Goal: Understand process/instructions: Learn how to perform a task or action

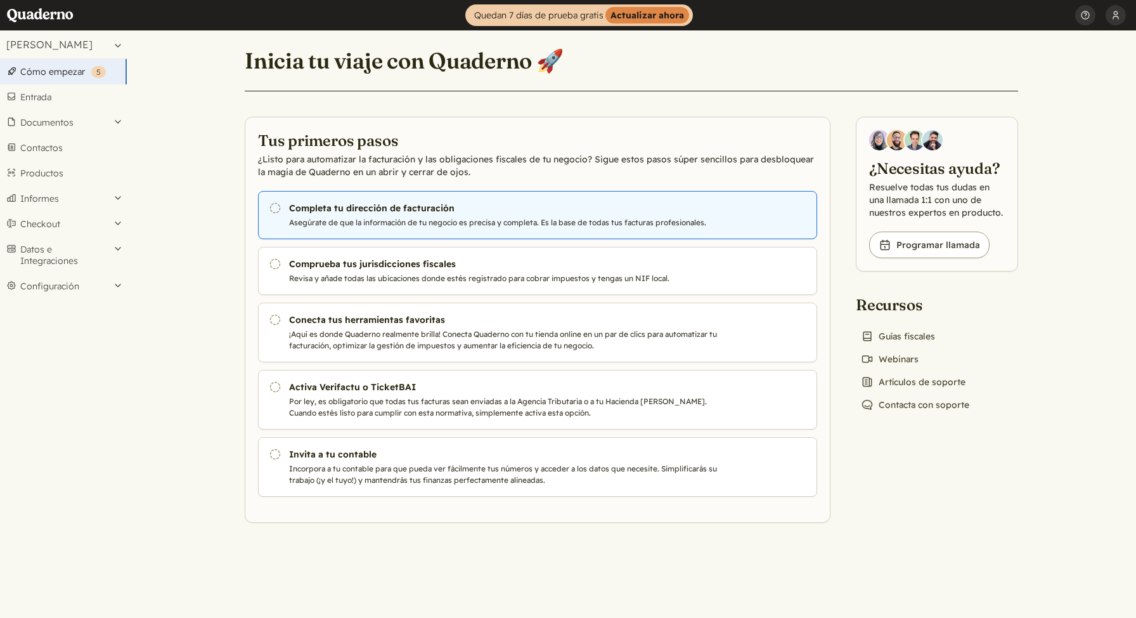
click at [331, 202] on h3 "Completa tu dirección de facturación" at bounding box center [505, 208] width 433 height 13
click at [405, 221] on p "Asegúrate de que la información de tu negocio es precisa y completa. Es la base…" at bounding box center [505, 222] width 433 height 11
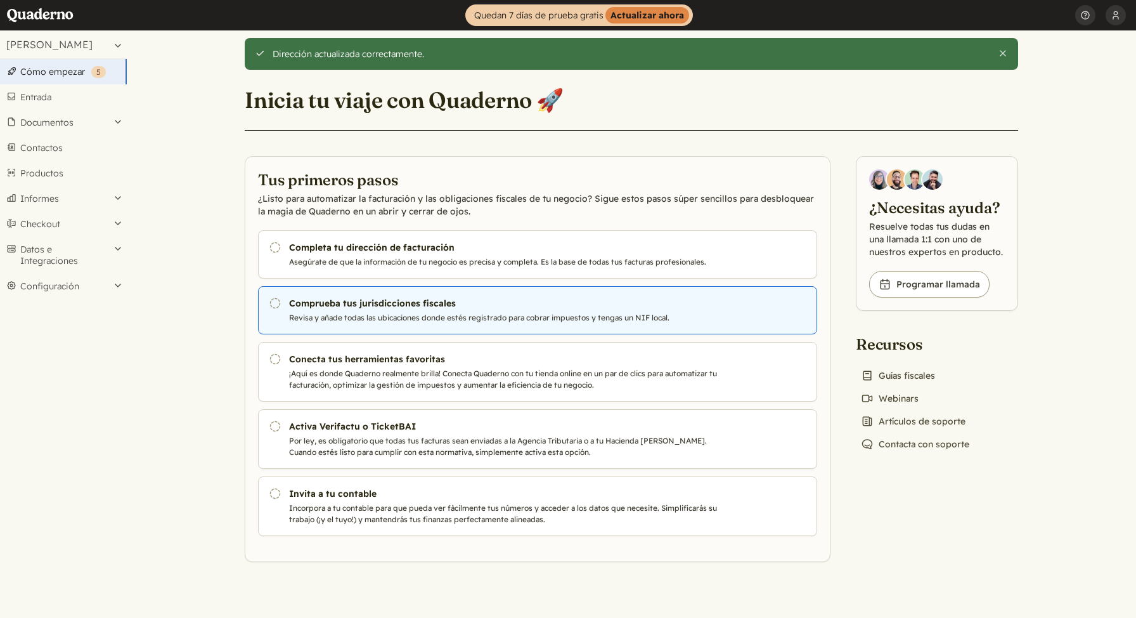
click at [413, 308] on h3 "Comprueba tus jurisdicciones fiscales" at bounding box center [505, 303] width 433 height 13
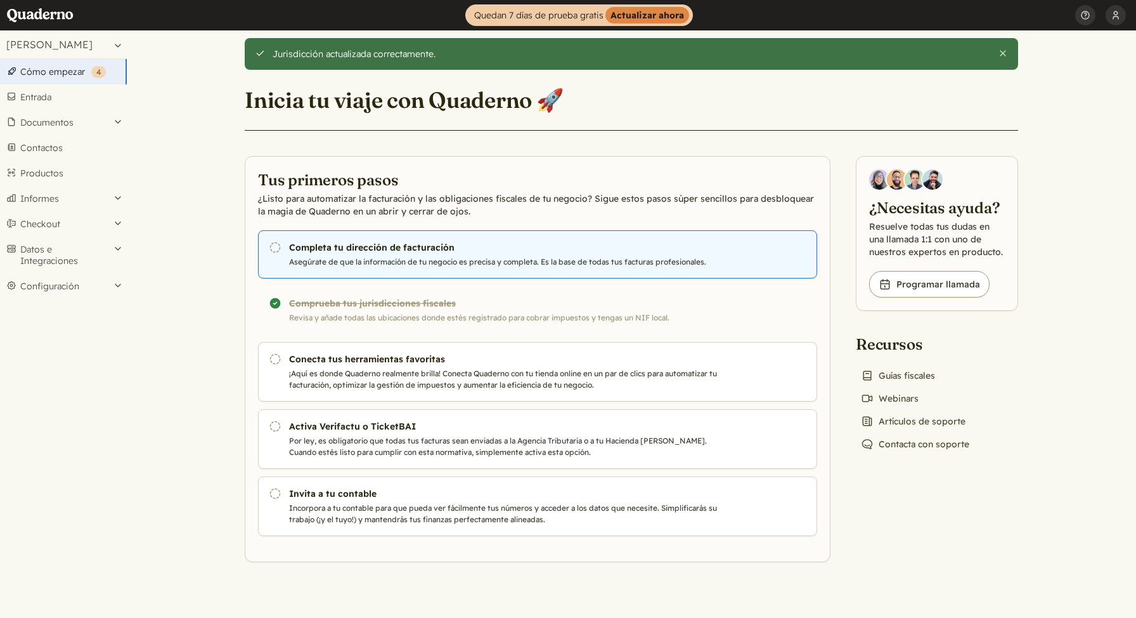
click at [400, 253] on h3 "Completa tu dirección de facturación" at bounding box center [505, 247] width 433 height 13
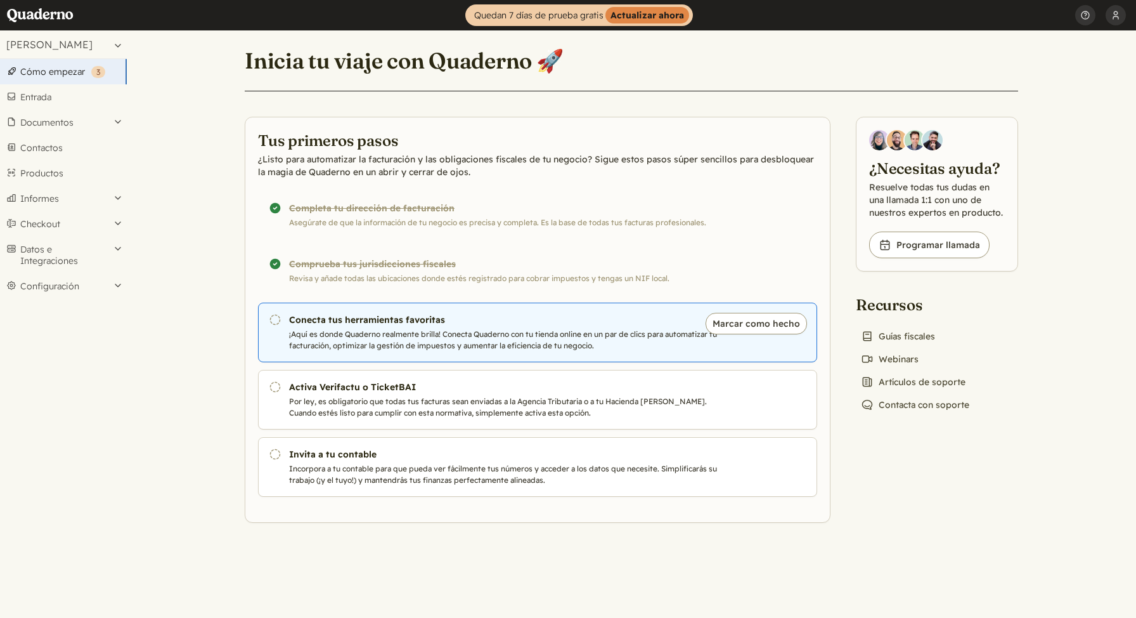
click at [384, 339] on p "¡Aquí es donde Quaderno realmente brilla! Conecta Quaderno con tu tienda online…" at bounding box center [505, 340] width 433 height 23
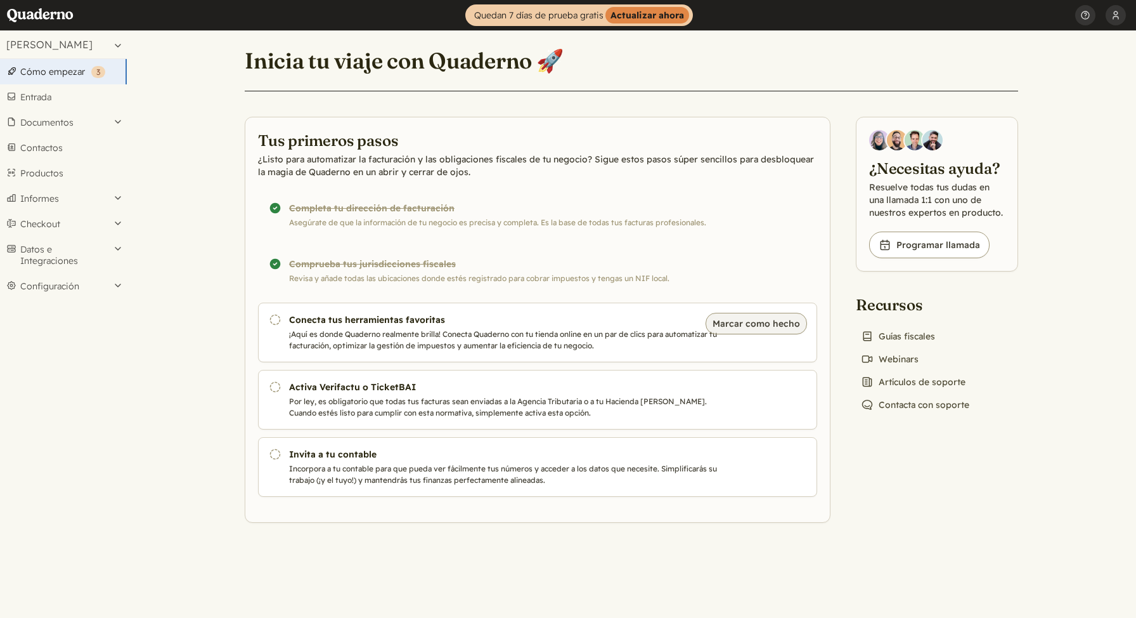
click at [753, 322] on button "Marcar como hecho" at bounding box center [756, 324] width 101 height 22
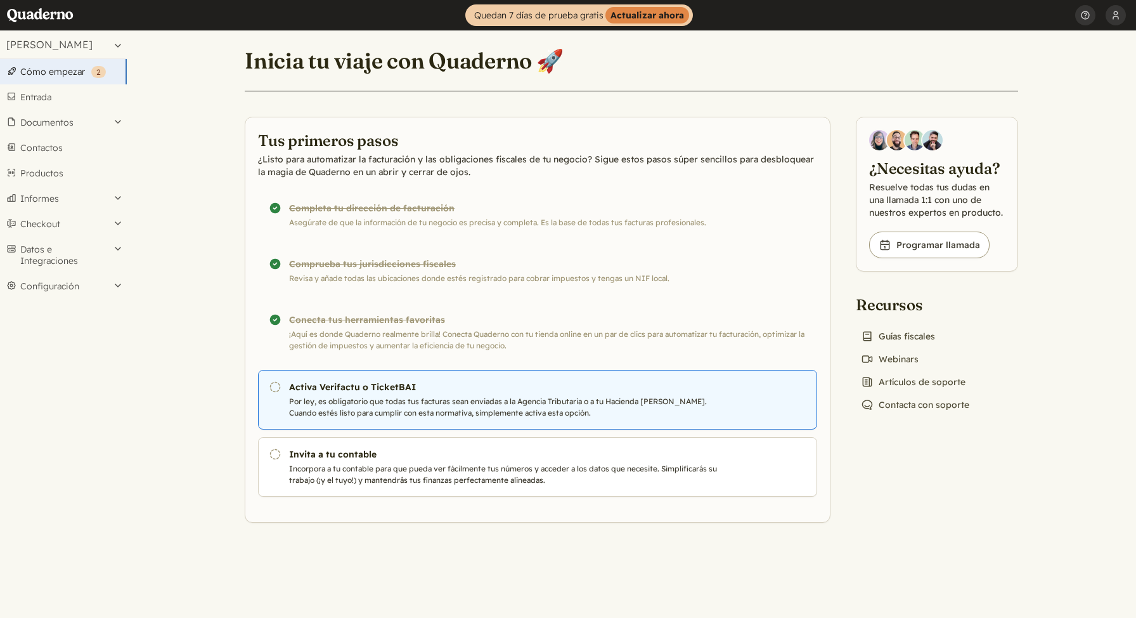
click at [424, 398] on p "Por ley, es obligatorio que todas tus facturas sean enviadas a la Agencia Tribu…" at bounding box center [505, 407] width 433 height 23
